Goal: Information Seeking & Learning: Learn about a topic

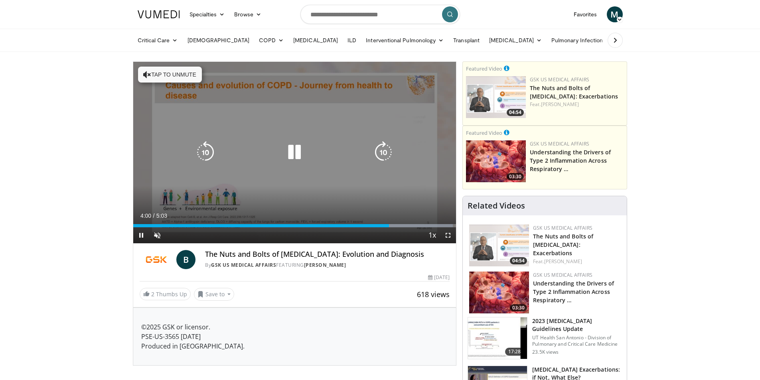
click at [143, 75] on icon "Video Player" at bounding box center [147, 75] width 8 height 8
drag, startPoint x: 399, startPoint y: 224, endPoint x: 137, endPoint y: 210, distance: 262.6
click at [137, 210] on video-js "**********" at bounding box center [294, 153] width 323 height 182
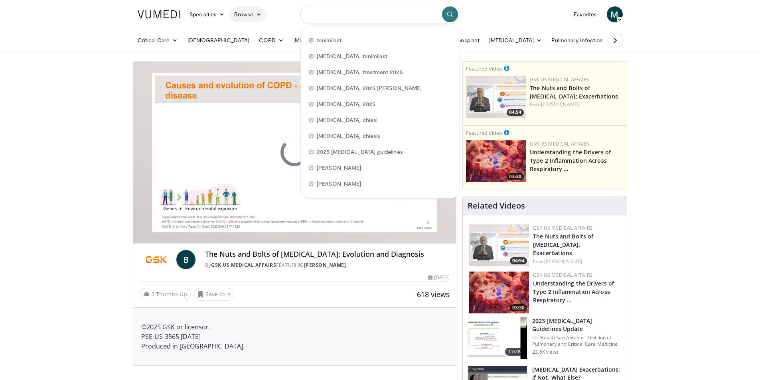
drag, startPoint x: 413, startPoint y: 17, endPoint x: 242, endPoint y: 17, distance: 171.7
click at [242, 17] on nav "Specialties Adult & Family Medicine Allergy, Asthma, Immunology Anesthesiology …" at bounding box center [380, 14] width 495 height 29
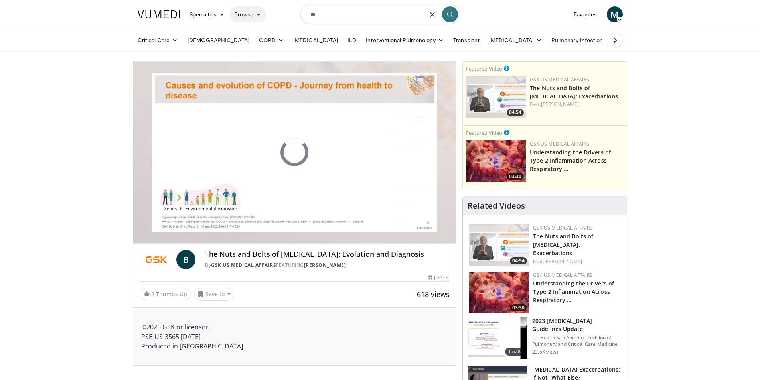
type input "*"
type input "**********"
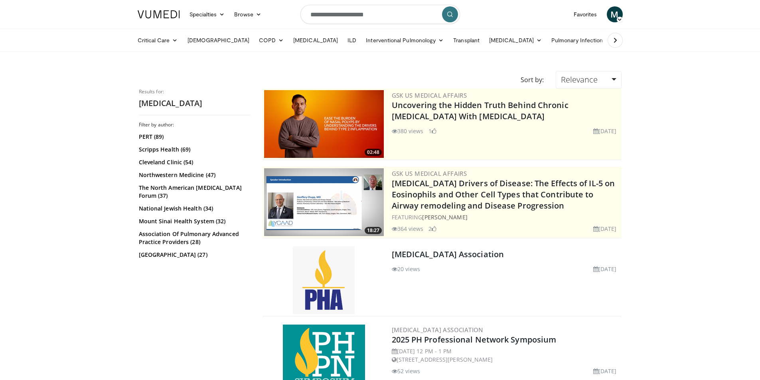
click at [446, 17] on button "submit" at bounding box center [450, 14] width 16 height 16
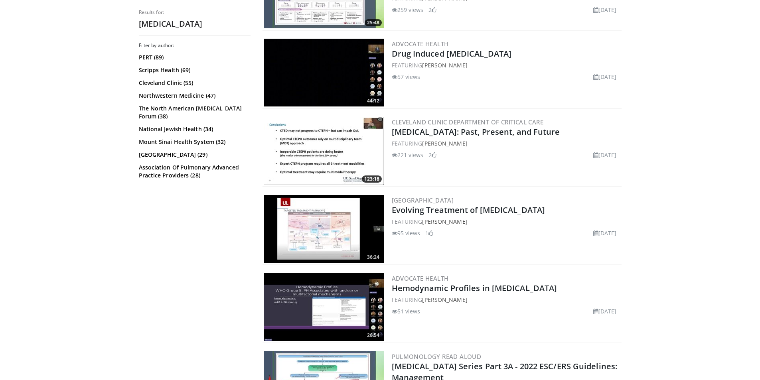
scroll to position [679, 0]
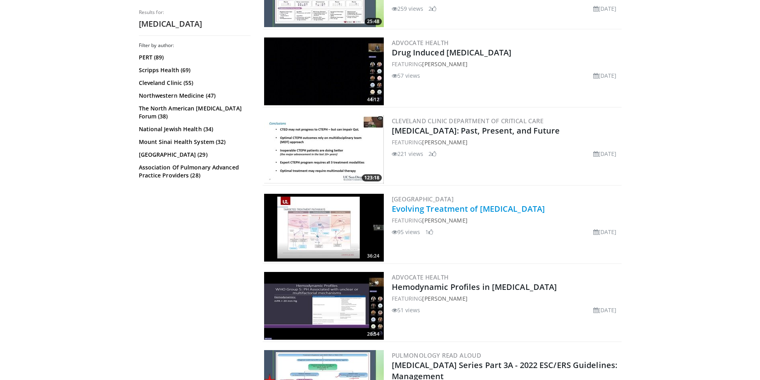
click at [461, 207] on link "Evolving Treatment of [MEDICAL_DATA]" at bounding box center [469, 209] width 154 height 11
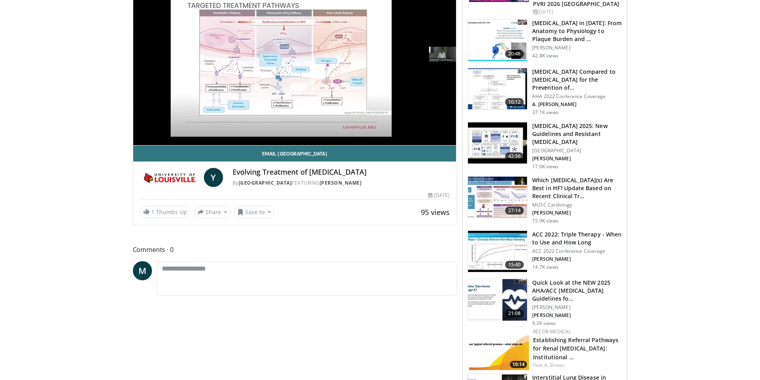
scroll to position [80, 0]
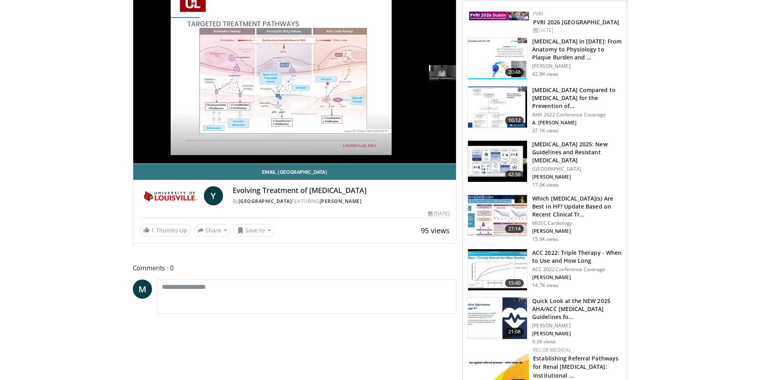
click at [434, 232] on span "95 views" at bounding box center [435, 231] width 29 height 10
click at [263, 232] on button "Save to" at bounding box center [254, 230] width 41 height 13
click at [371, 236] on div "1 Thumbs Up Share Evolving Treatment of Pul... × Enter one or more e-mail addre…" at bounding box center [295, 230] width 311 height 13
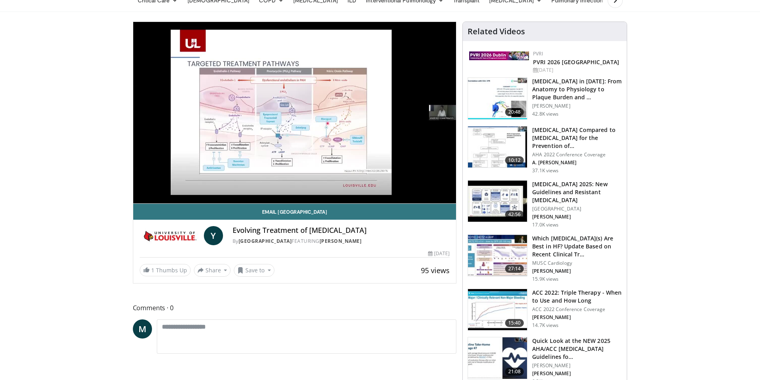
scroll to position [0, 0]
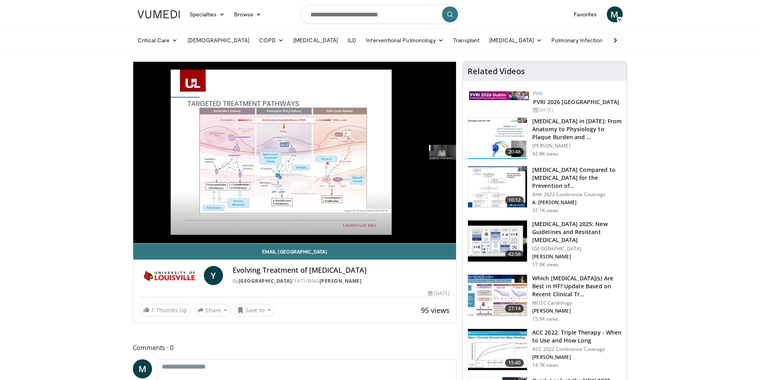
click at [541, 231] on h3 "[MEDICAL_DATA] 2025: New Guidelines and Resistant [MEDICAL_DATA]" at bounding box center [578, 232] width 90 height 24
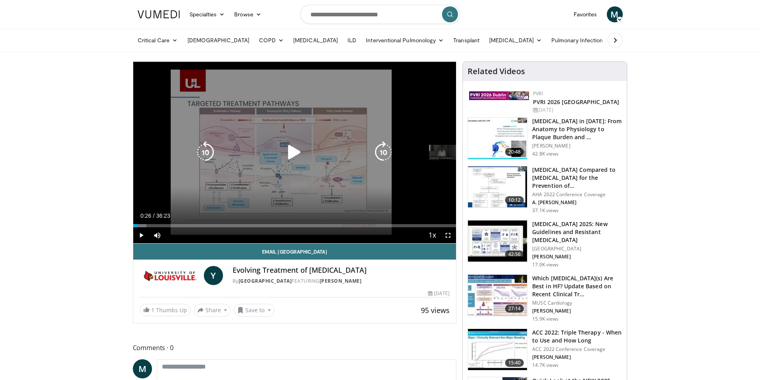
click at [292, 152] on icon "Video Player" at bounding box center [294, 152] width 22 height 22
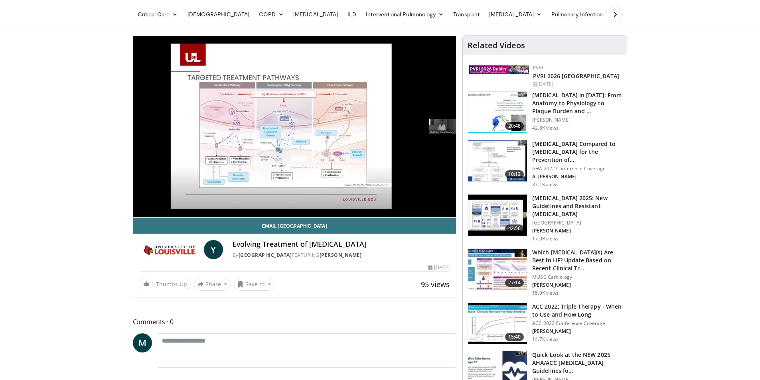
scroll to position [40, 0]
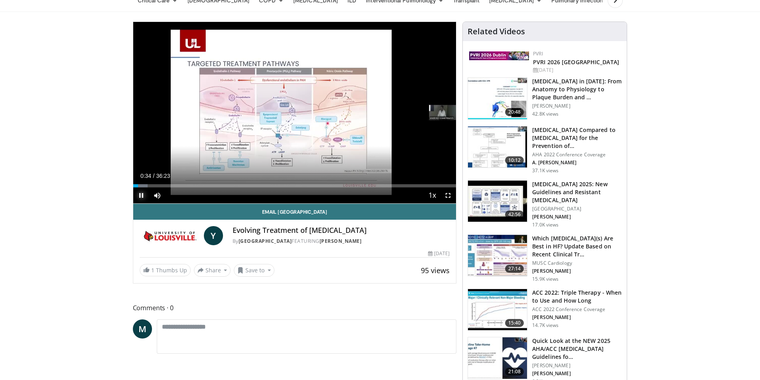
click at [139, 192] on span "Video Player" at bounding box center [141, 196] width 16 height 16
